Goal: Transaction & Acquisition: Subscribe to service/newsletter

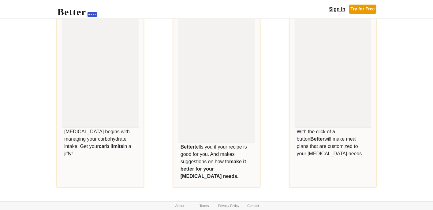
scroll to position [214, 0]
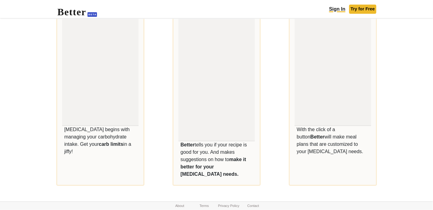
click at [361, 9] on link "Try for Free" at bounding box center [362, 9] width 27 height 9
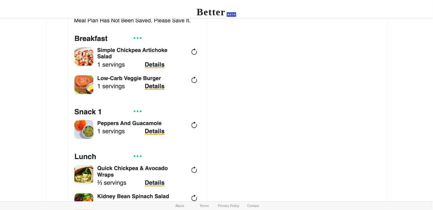
scroll to position [20, 0]
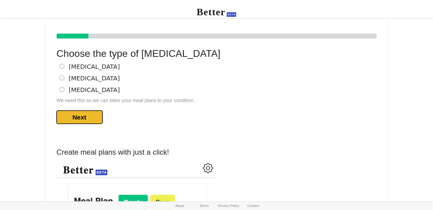
click at [73, 115] on button "Next" at bounding box center [80, 117] width 46 height 13
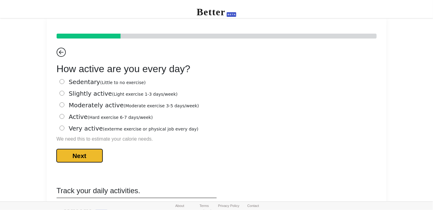
click at [84, 158] on button "Next" at bounding box center [80, 155] width 46 height 13
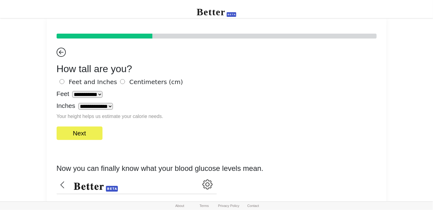
click at [90, 93] on select "**********" at bounding box center [87, 94] width 30 height 7
select select "*"
click at [72, 91] on select "**********" at bounding box center [87, 94] width 30 height 7
click at [98, 107] on select "**********" at bounding box center [95, 106] width 35 height 7
select select "*"
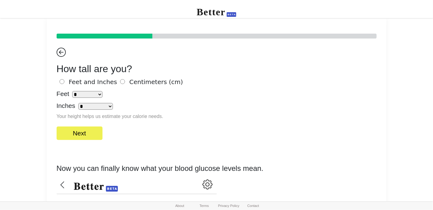
click at [78, 103] on select "**********" at bounding box center [95, 106] width 35 height 7
click at [70, 135] on button "Next" at bounding box center [80, 133] width 46 height 13
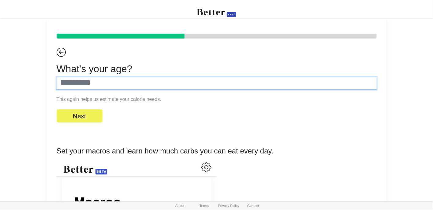
click at [91, 86] on input "number" at bounding box center [217, 83] width 320 height 12
type input "**"
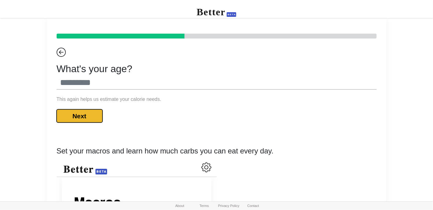
click at [76, 114] on button "Next" at bounding box center [80, 115] width 46 height 13
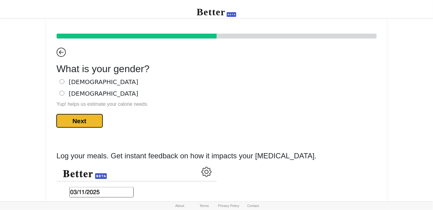
click at [81, 122] on button "Next" at bounding box center [80, 120] width 46 height 13
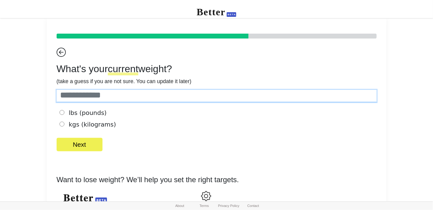
click at [83, 100] on input "number" at bounding box center [217, 96] width 320 height 12
type input "*****"
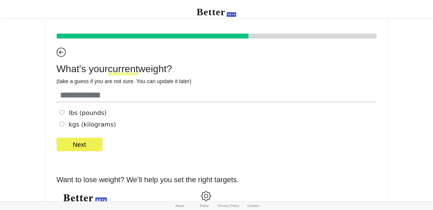
click at [86, 113] on label "lbs (pounds)" at bounding box center [82, 112] width 49 height 9
click at [82, 142] on button "Next" at bounding box center [80, 144] width 46 height 13
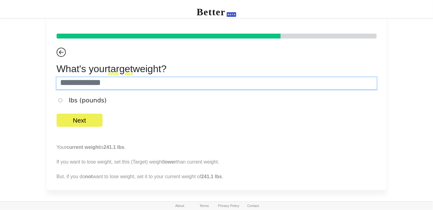
click at [100, 85] on input "number" at bounding box center [217, 83] width 320 height 12
type input "***"
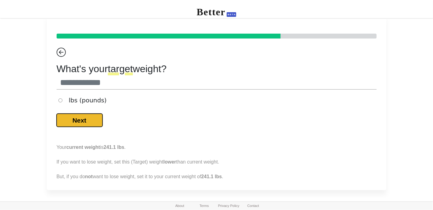
click at [80, 121] on button "Next" at bounding box center [80, 120] width 46 height 13
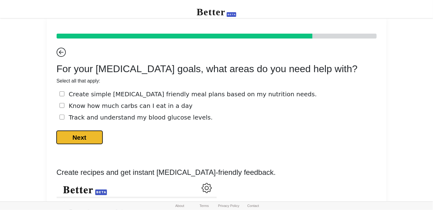
click at [71, 140] on button "Next" at bounding box center [80, 137] width 46 height 13
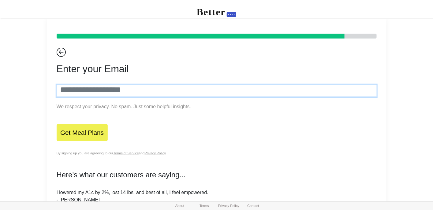
click at [87, 91] on input "email" at bounding box center [217, 91] width 320 height 12
type input "**********"
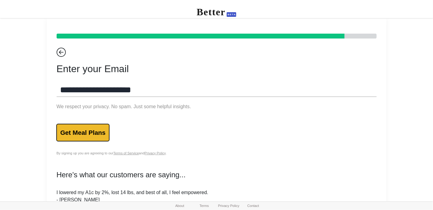
click at [73, 137] on button "Get Meal Plans" at bounding box center [83, 132] width 53 height 17
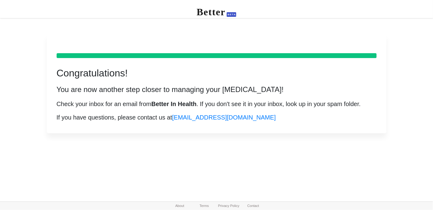
click at [231, 14] on span "BETA" at bounding box center [231, 14] width 9 height 5
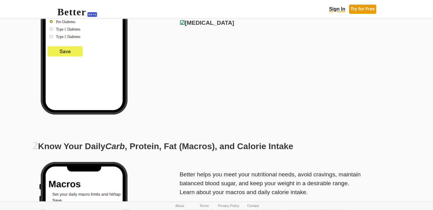
scroll to position [734, 0]
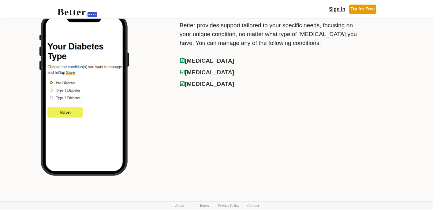
click at [180, 69] on span "☑" at bounding box center [181, 72] width 5 height 6
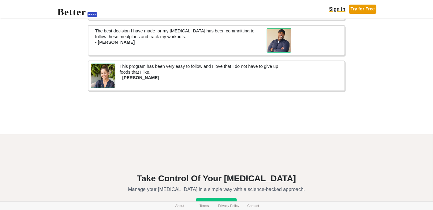
scroll to position [1737, 0]
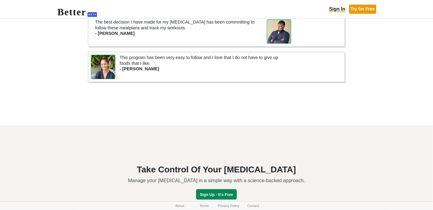
click at [220, 189] on link "Sign Up - It's Free" at bounding box center [216, 194] width 41 height 10
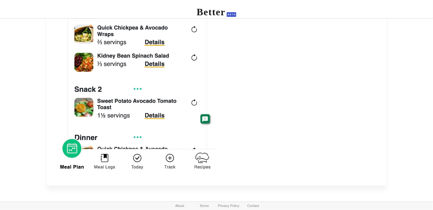
scroll to position [364, 0]
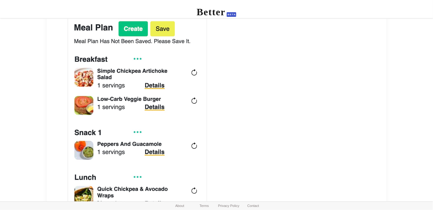
scroll to position [129, 0]
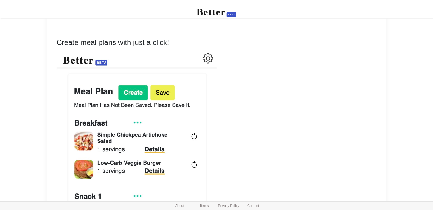
scroll to position [38, 0]
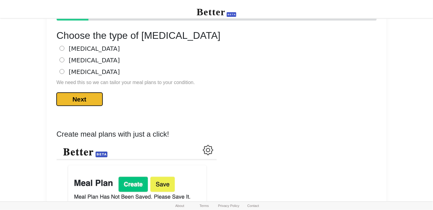
click at [76, 100] on button "Next" at bounding box center [80, 99] width 46 height 13
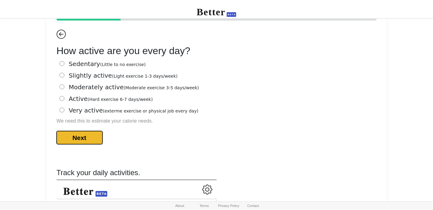
click at [79, 138] on button "Next" at bounding box center [80, 137] width 46 height 13
select select "*"
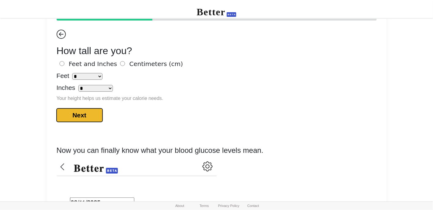
click at [77, 118] on button "Next" at bounding box center [80, 115] width 46 height 13
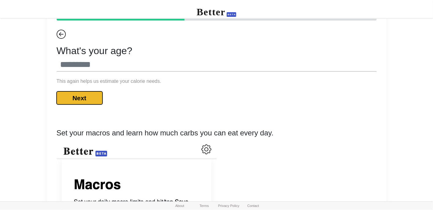
click at [82, 100] on button "Next" at bounding box center [80, 97] width 46 height 13
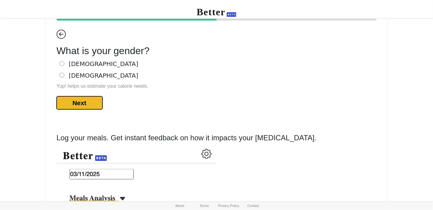
click at [81, 102] on button "Next" at bounding box center [80, 102] width 46 height 13
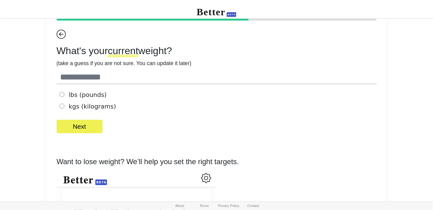
type input "*****"
click at [85, 131] on button "Next" at bounding box center [80, 126] width 46 height 13
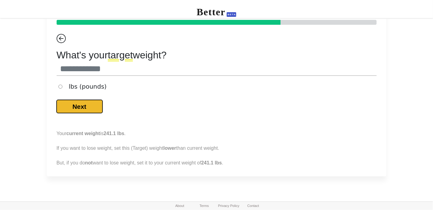
click at [84, 110] on button "Next" at bounding box center [80, 106] width 46 height 13
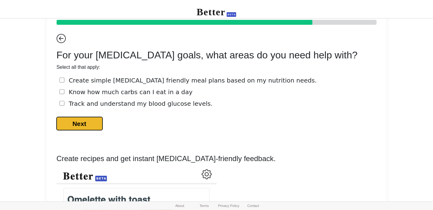
click at [83, 125] on button "Next" at bounding box center [80, 123] width 46 height 13
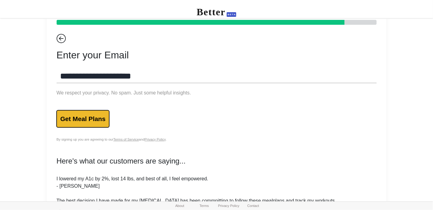
click at [83, 123] on button "Get Meal Plans" at bounding box center [83, 118] width 53 height 17
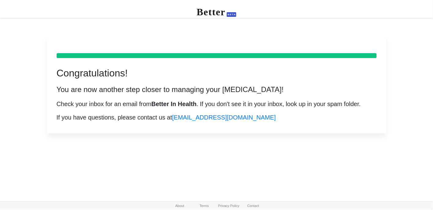
scroll to position [0, 0]
